Goal: Navigation & Orientation: Find specific page/section

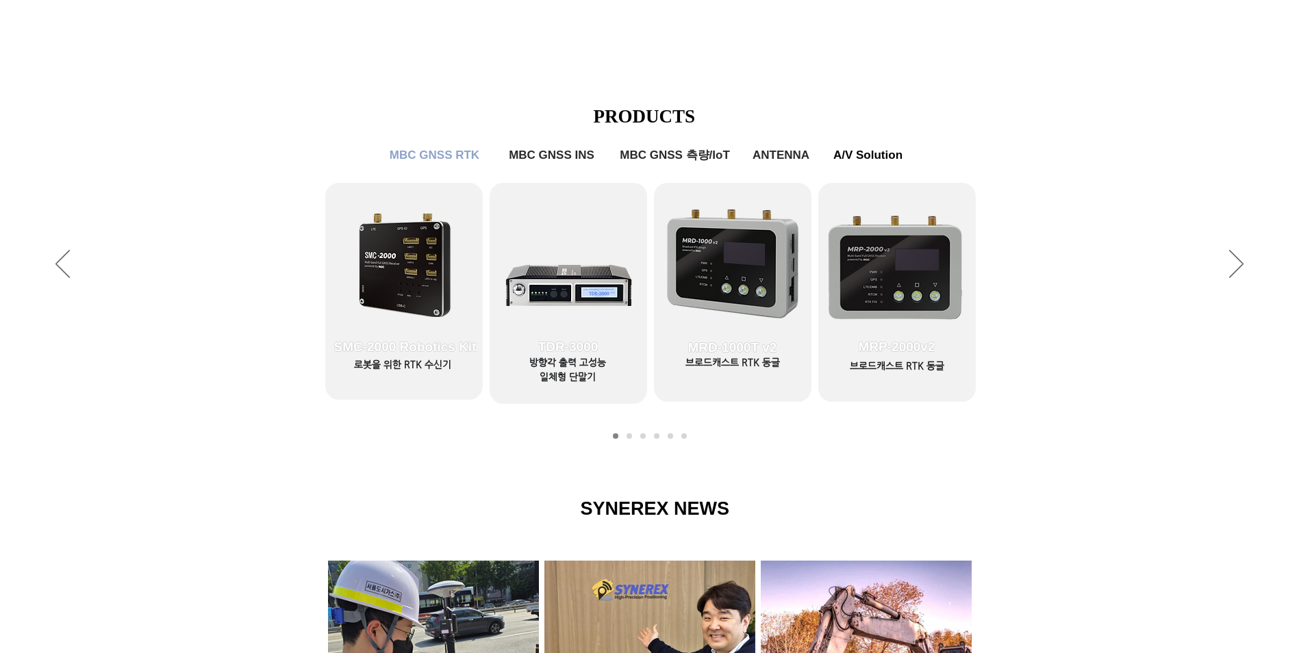
click at [416, 61] on icon "사이트로 돌아가기" at bounding box center [417, 59] width 13 height 17
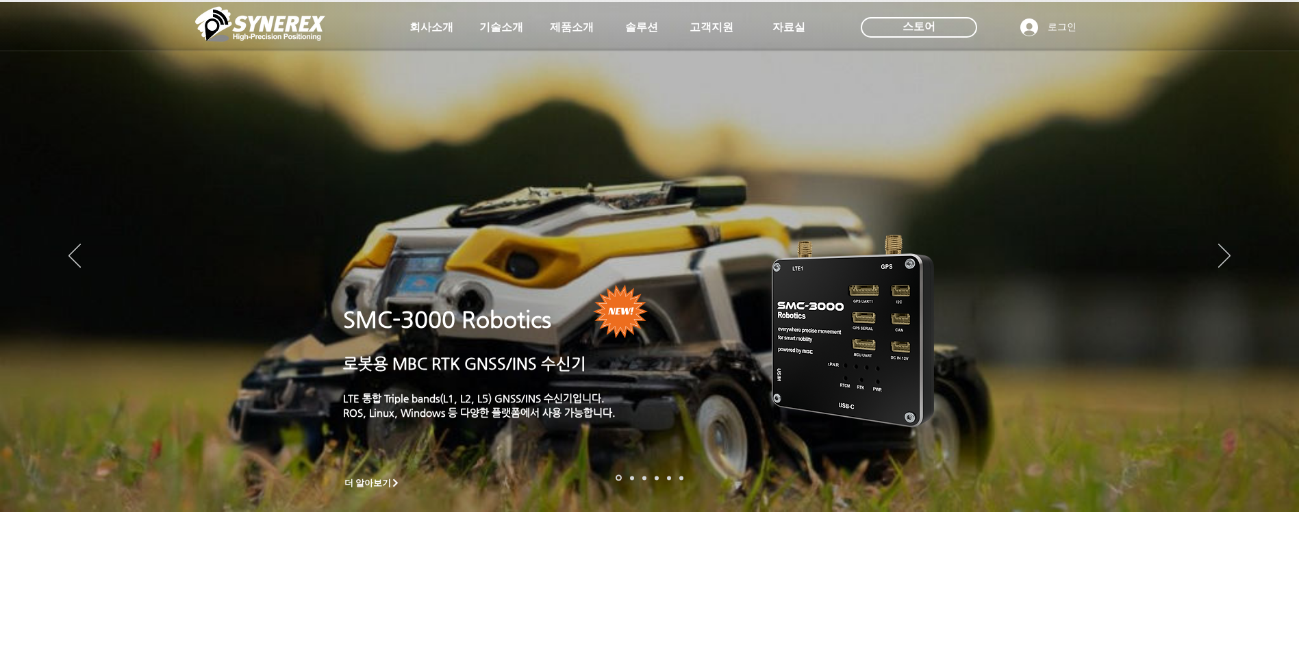
scroll to position [548, 0]
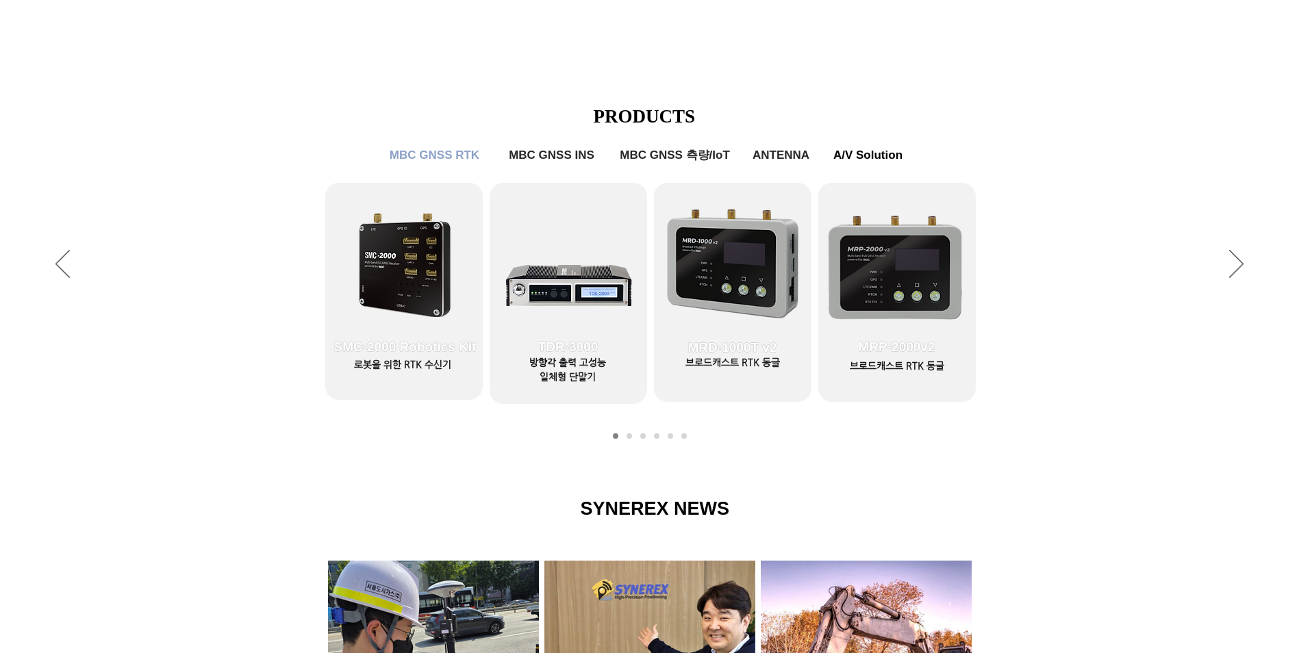
click at [584, 153] on span "MBC GNSS INS" at bounding box center [552, 156] width 86 height 14
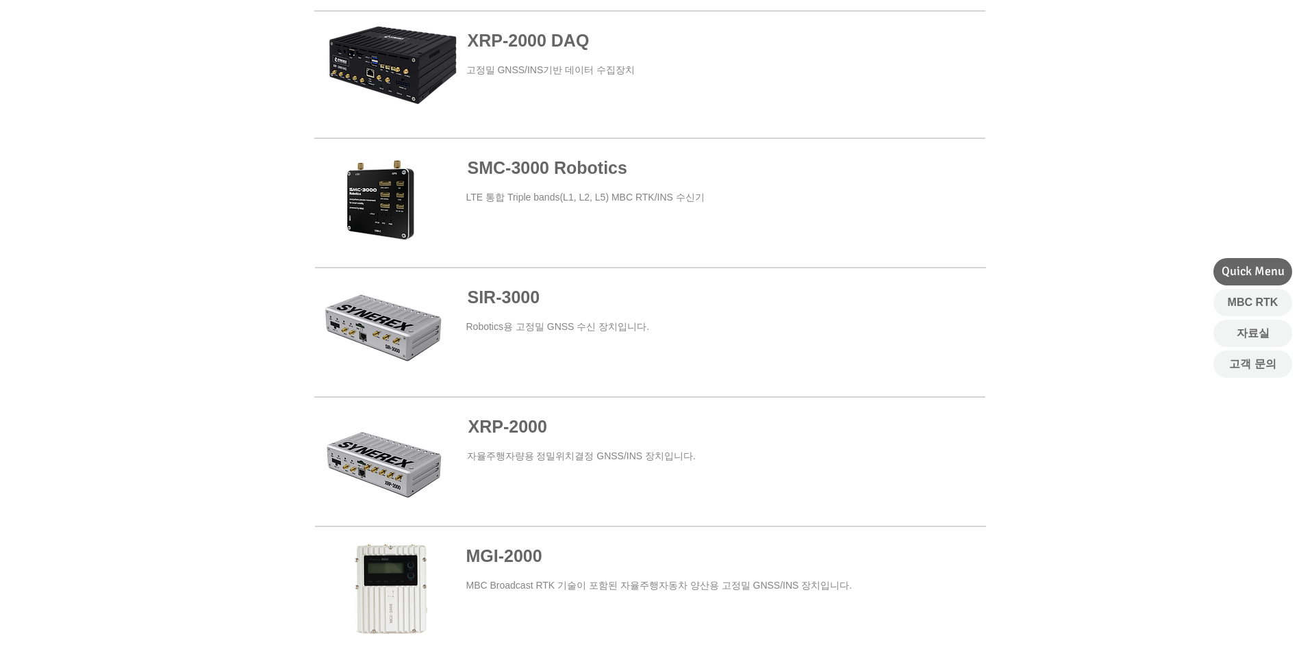
scroll to position [411, 0]
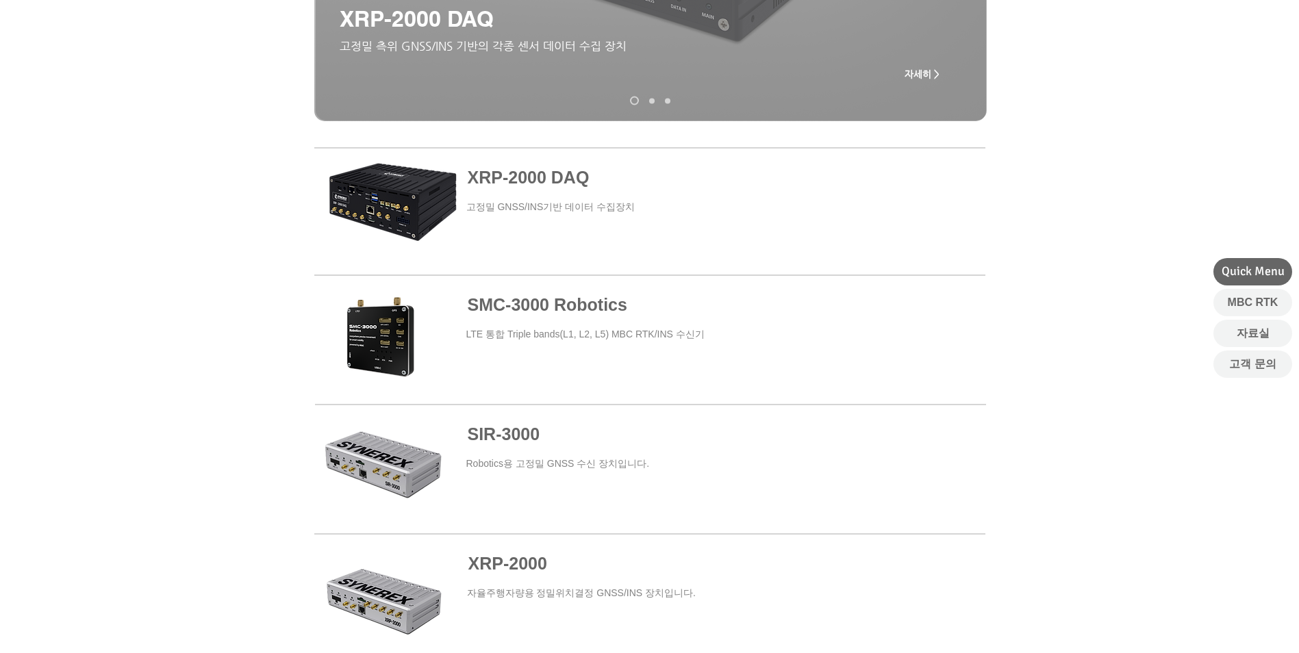
click at [417, 348] on span at bounding box center [650, 340] width 671 height 124
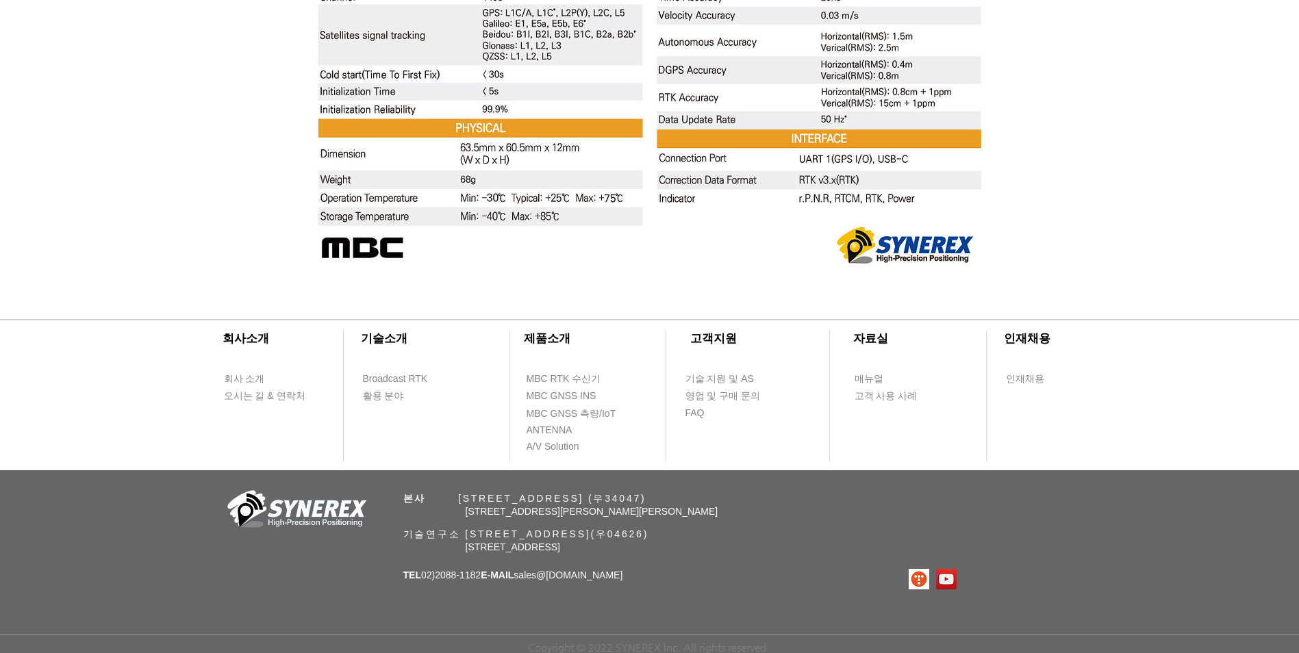
scroll to position [5132, 0]
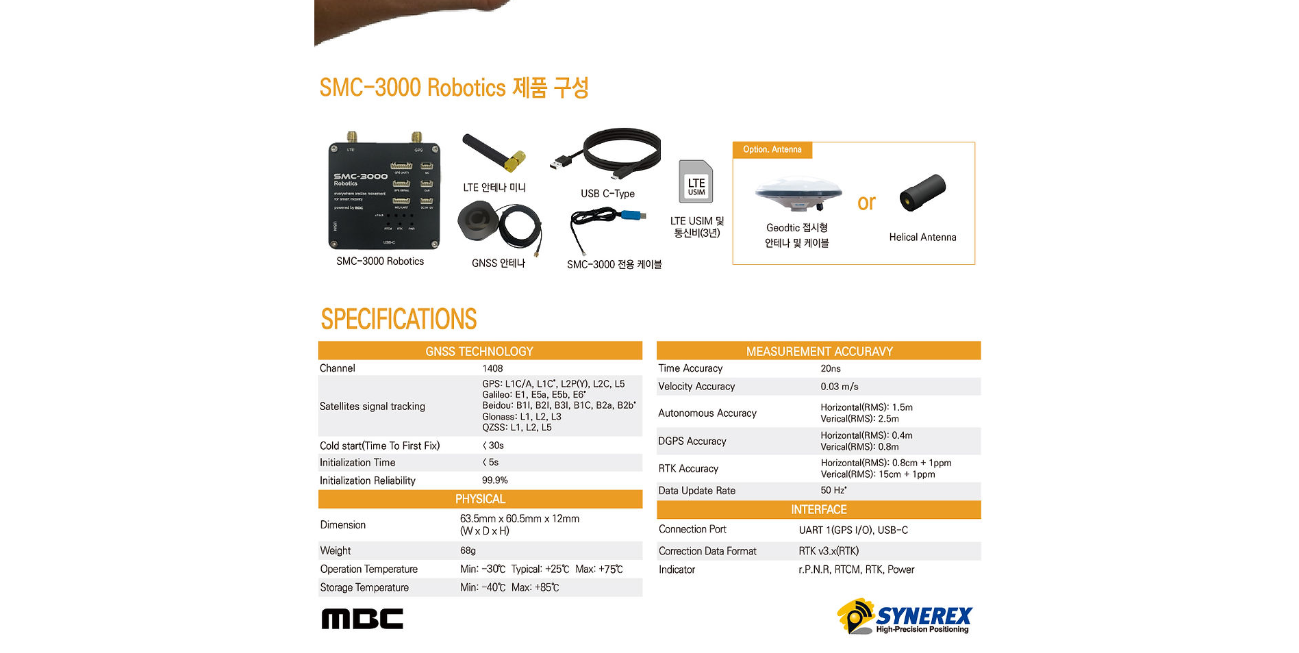
drag, startPoint x: 1026, startPoint y: 468, endPoint x: 1020, endPoint y: 442, distance: 25.9
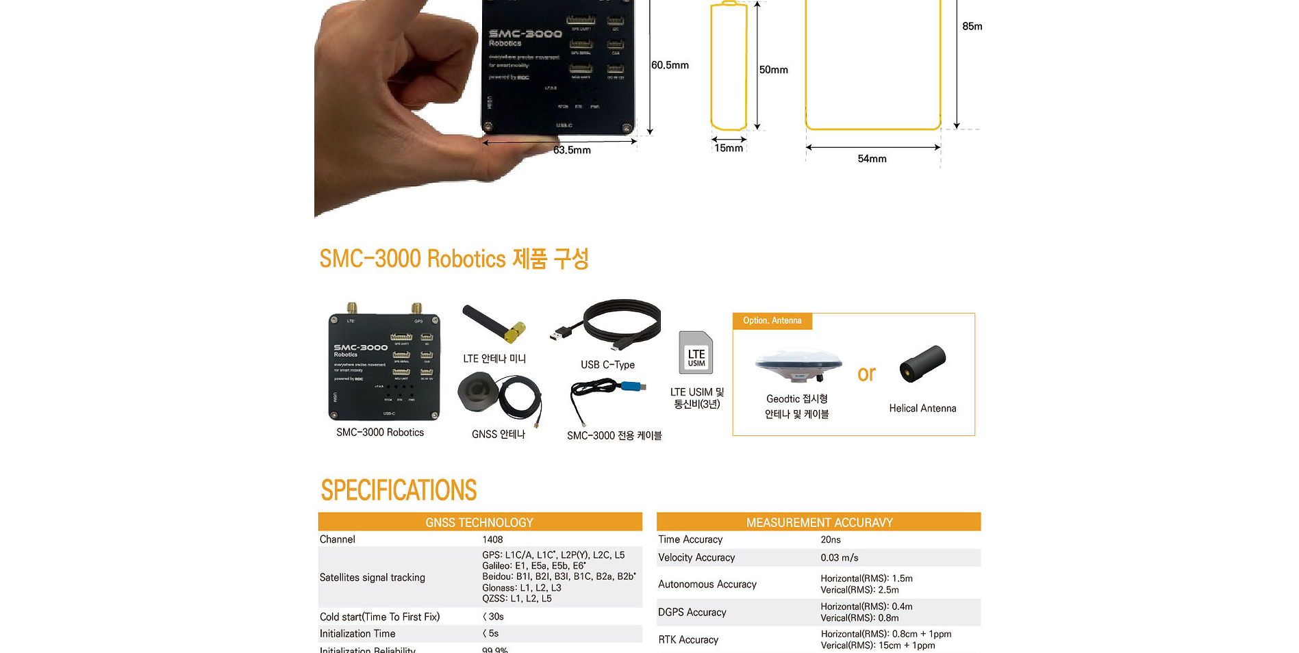
drag, startPoint x: 1016, startPoint y: 512, endPoint x: 1015, endPoint y: 494, distance: 17.9
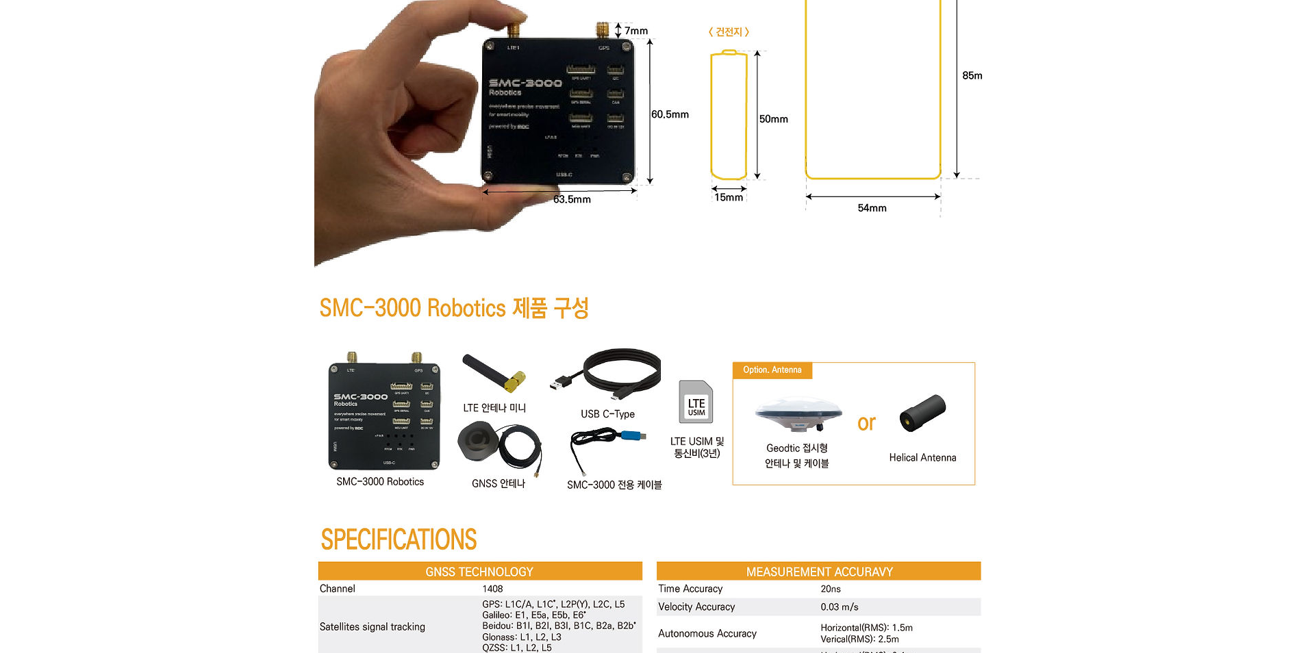
drag, startPoint x: 1015, startPoint y: 491, endPoint x: 1017, endPoint y: 459, distance: 32.2
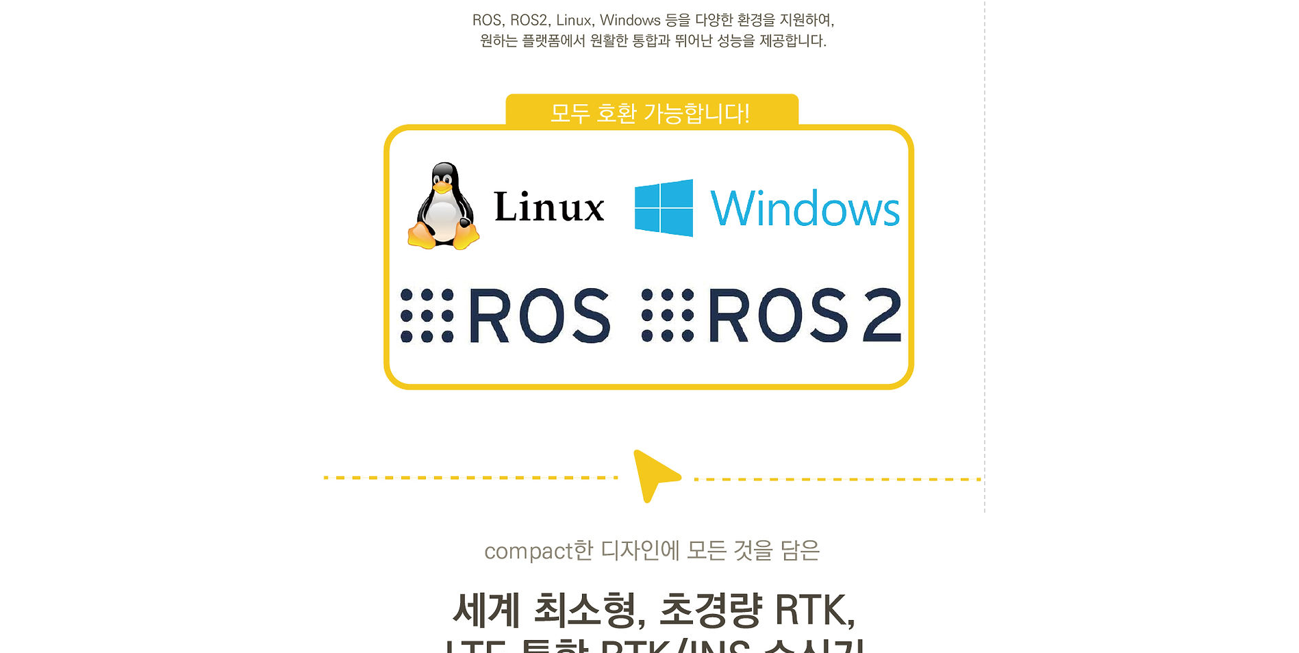
scroll to position [0, 0]
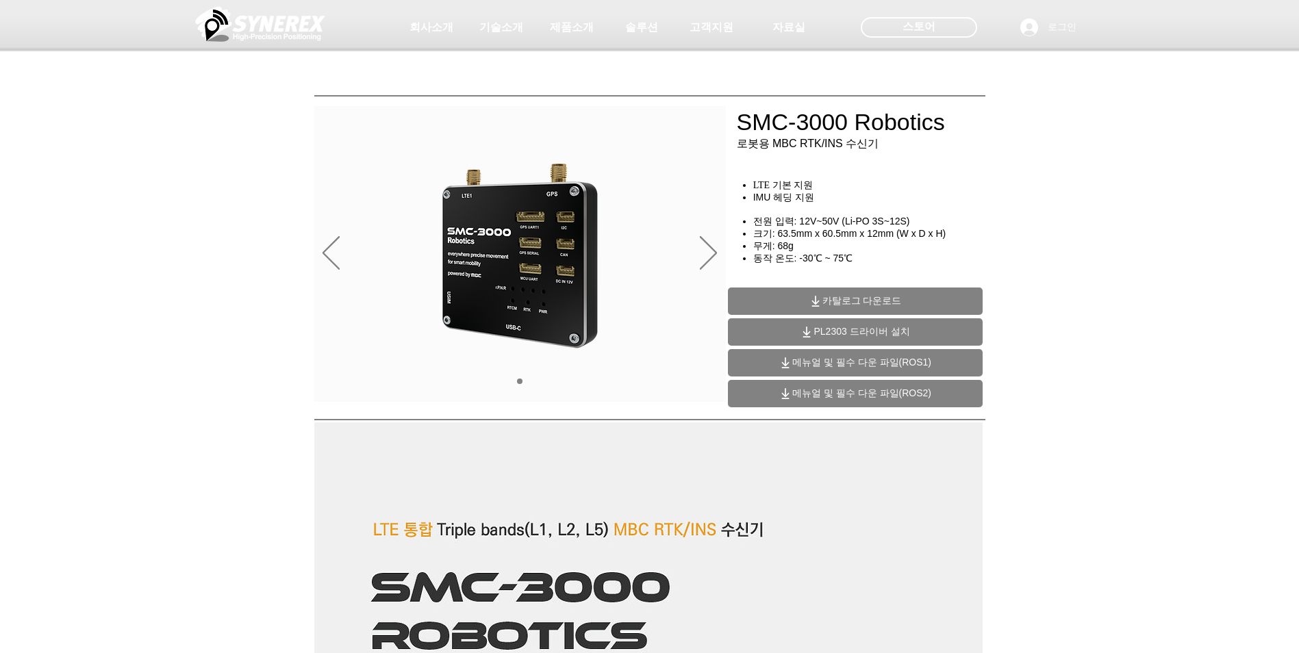
drag, startPoint x: 1021, startPoint y: 483, endPoint x: 980, endPoint y: 160, distance: 325.7
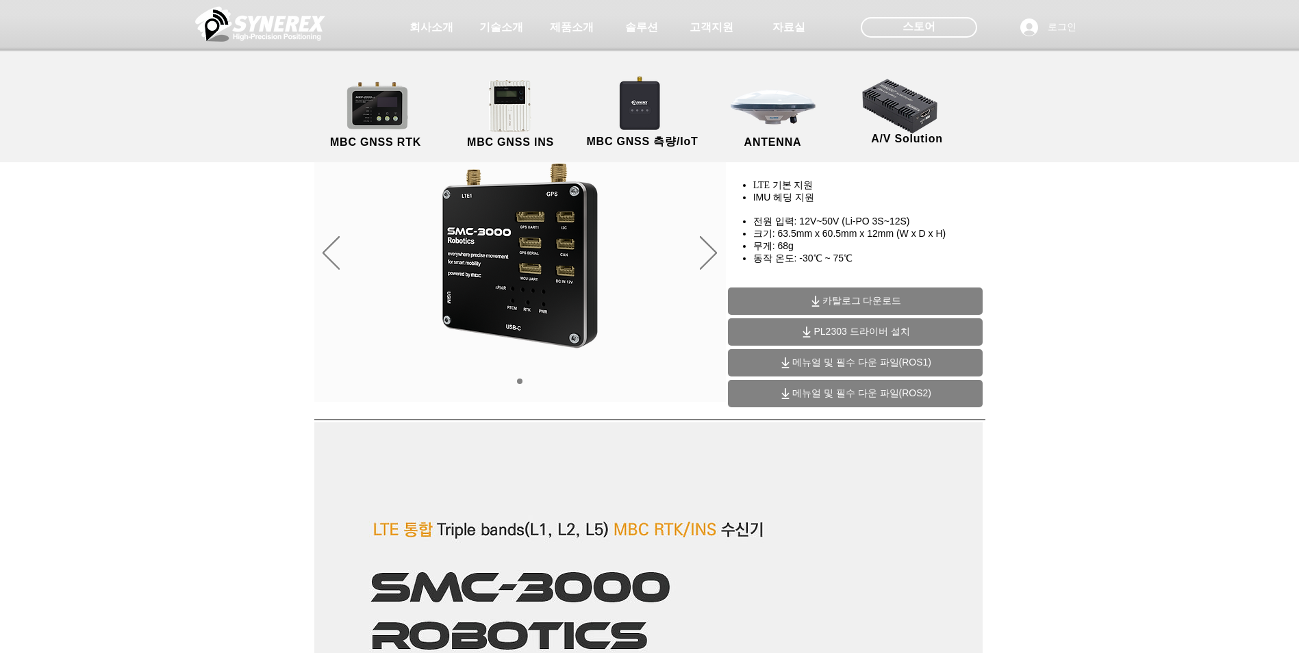
click at [386, 147] on span "MBC GNSS RTK" at bounding box center [375, 142] width 91 height 12
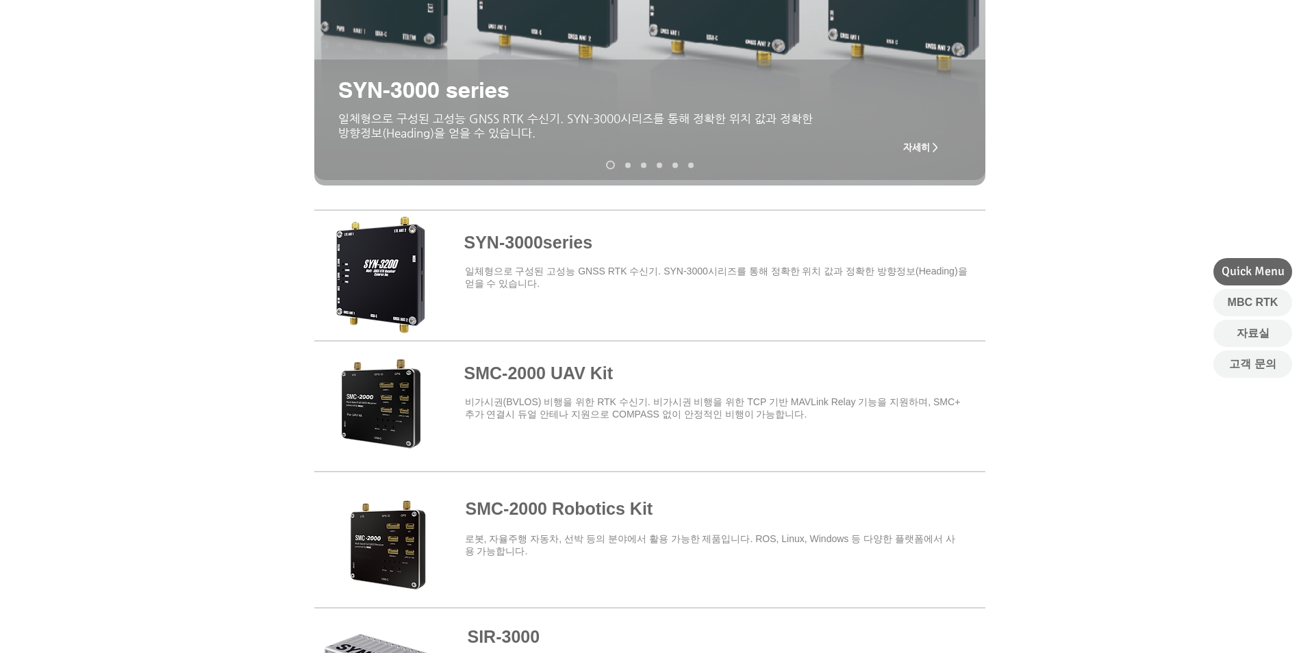
scroll to position [479, 0]
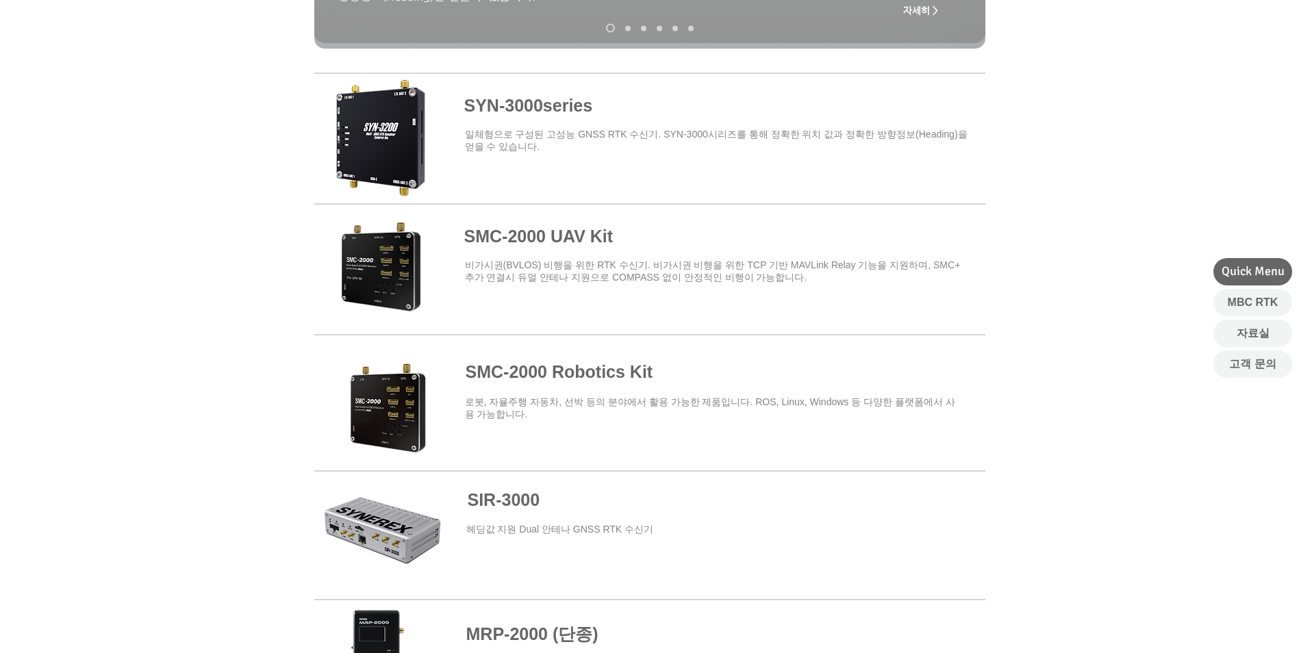
click at [524, 235] on span at bounding box center [649, 267] width 671 height 120
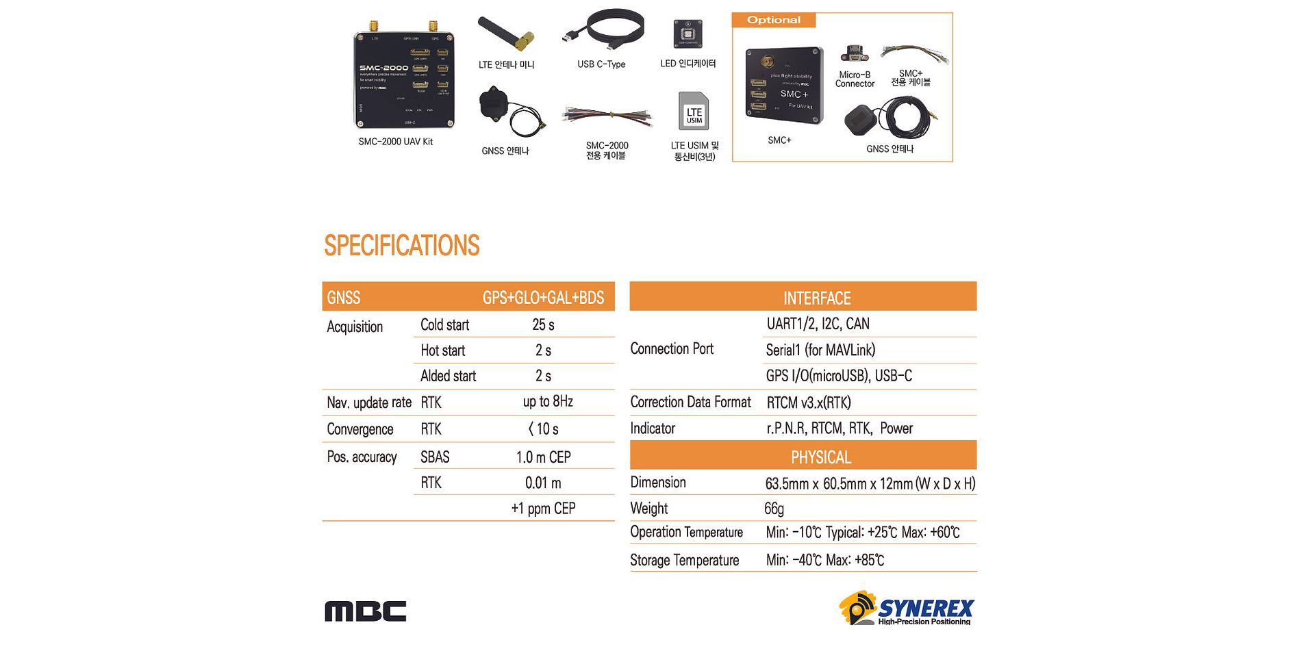
scroll to position [8832, 0]
